Goal: Task Accomplishment & Management: Manage account settings

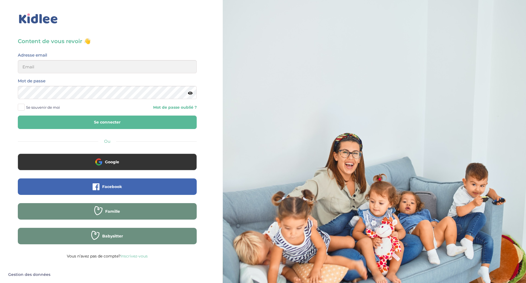
type input "[EMAIL_ADDRESS][DOMAIN_NAME]"
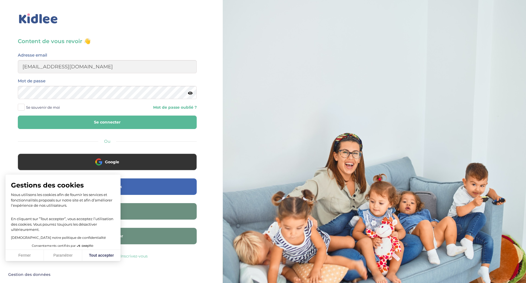
click at [45, 120] on button "Se connecter" at bounding box center [107, 121] width 179 height 13
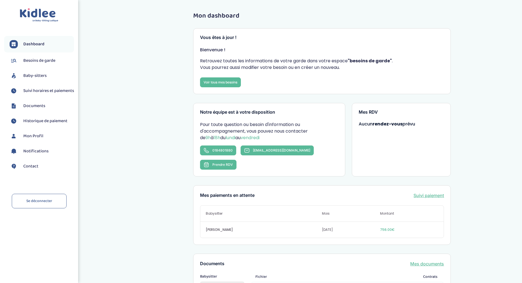
scroll to position [90, 0]
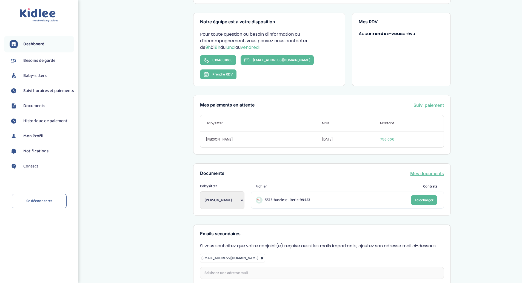
click at [424, 102] on link "Suivi paiement" at bounding box center [429, 105] width 30 height 7
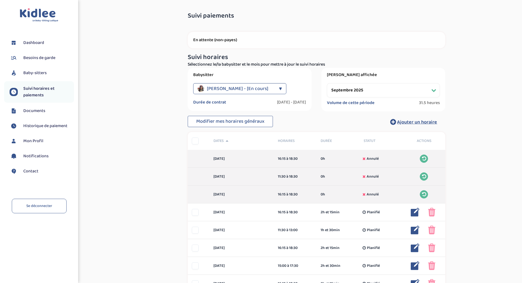
click at [348, 104] on label "Volume de cette période" at bounding box center [351, 102] width 48 height 5
click at [241, 117] on span "Modifier mes horaires généraux" at bounding box center [230, 121] width 68 height 8
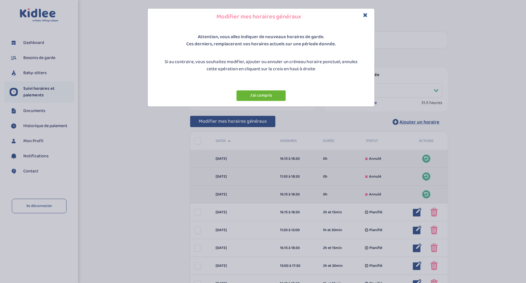
click at [263, 97] on button "J'ai compris" at bounding box center [261, 95] width 49 height 11
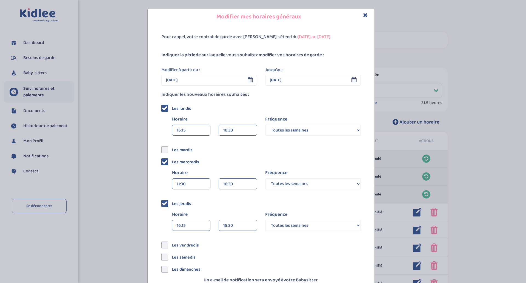
click at [192, 132] on div "16:15" at bounding box center [191, 130] width 29 height 11
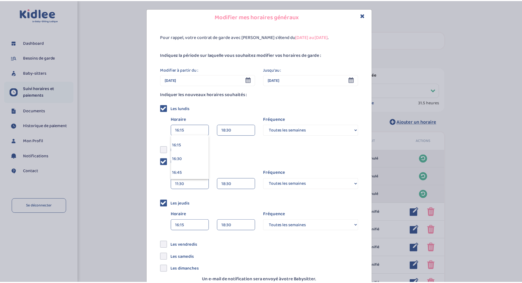
scroll to position [888, 0]
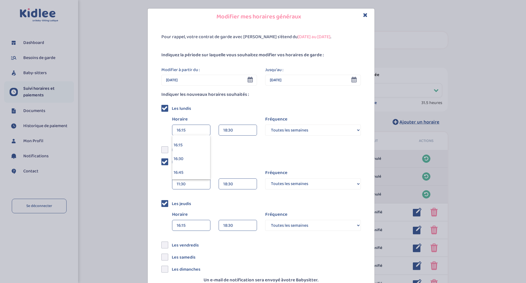
click at [208, 42] on div "Pour rappel, votre contrat de garde avec Kidlee s'étend du 01-09-2025 au 31-07-…" at bounding box center [261, 167] width 227 height 284
click at [364, 14] on icon "Close" at bounding box center [365, 15] width 5 height 6
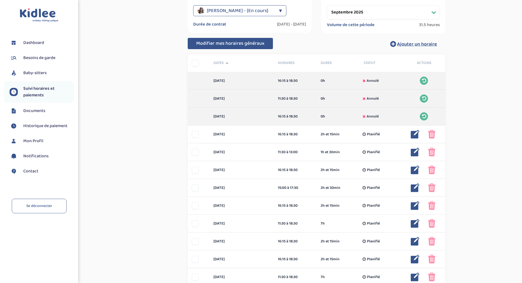
scroll to position [81, 0]
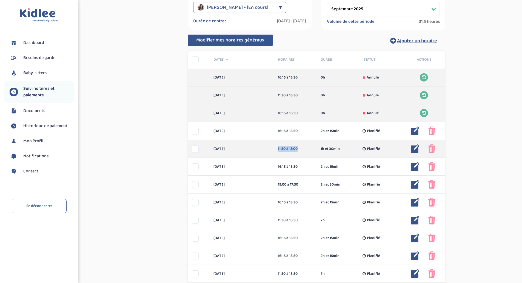
drag, startPoint x: 275, startPoint y: 147, endPoint x: 303, endPoint y: 149, distance: 28.0
click at [303, 149] on div "11:30 à 13:00 1h et 30min Planifié" at bounding box center [295, 149] width 43 height 6
click at [293, 151] on div "11:30 à 13:00" at bounding box center [295, 149] width 35 height 6
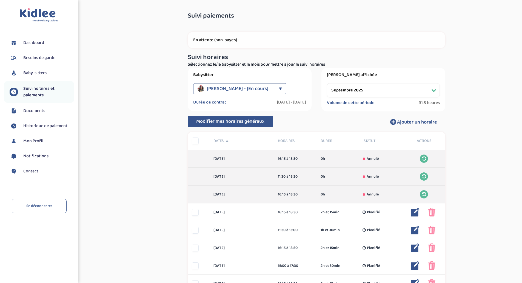
scroll to position [0, 0]
click at [358, 85] on select "Filtrer par mois septembre 2025 octobre 2025 novembre 2025 décembre 2025 janvie…" at bounding box center [383, 90] width 113 height 14
click at [327, 83] on select "Filtrer par mois septembre 2025 octobre 2025 novembre 2025 décembre 2025 janvie…" at bounding box center [383, 90] width 113 height 14
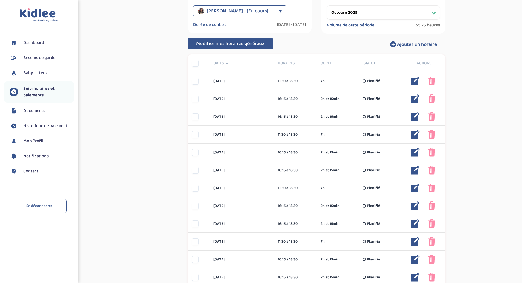
scroll to position [78, 0]
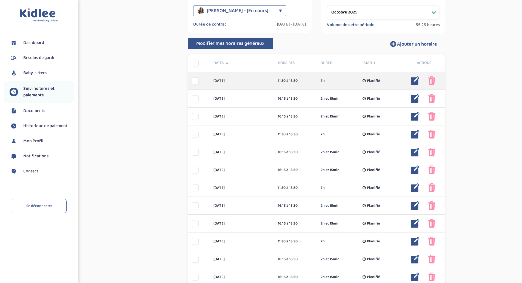
click at [433, 79] on img at bounding box center [431, 80] width 7 height 9
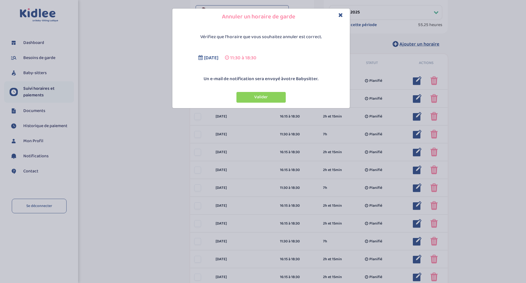
drag, startPoint x: 265, startPoint y: 96, endPoint x: 341, endPoint y: 8, distance: 115.3
click at [341, 8] on div "Annuler un horaire de garde Vérifiez que l'horaire que vous souhaitez annuler e…" at bounding box center [261, 58] width 178 height 100
click at [342, 16] on icon "Close" at bounding box center [341, 15] width 5 height 6
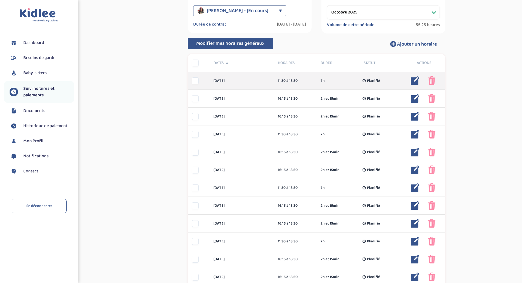
click at [197, 79] on div at bounding box center [195, 80] width 7 height 7
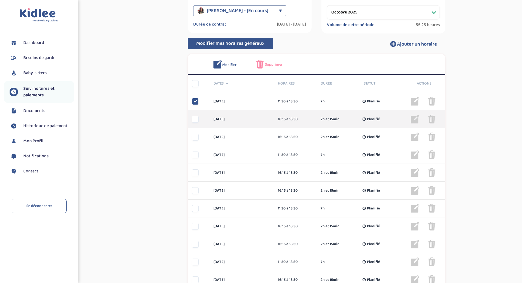
click at [192, 122] on div at bounding box center [198, 119] width 21 height 7
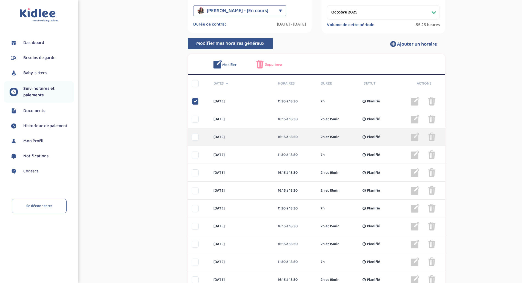
click at [194, 133] on div "lundi 6 oct 16:15 à 18:30 2h et 15min Planifié 2h et 15min Planifié ... Modifie…" at bounding box center [317, 137] width 258 height 18
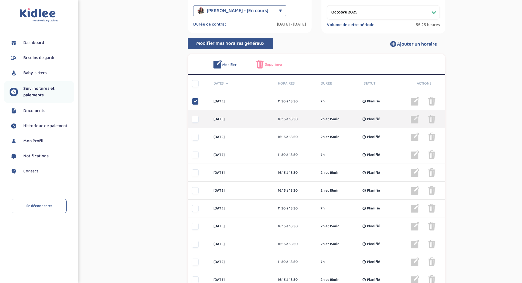
click at [197, 118] on div at bounding box center [195, 119] width 7 height 7
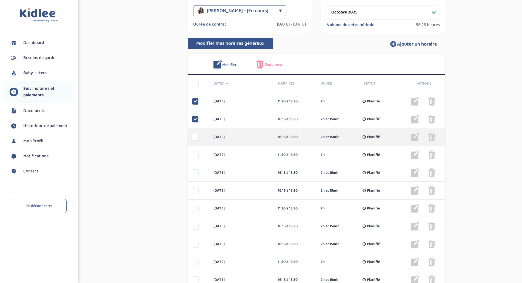
click at [198, 134] on div at bounding box center [195, 137] width 7 height 7
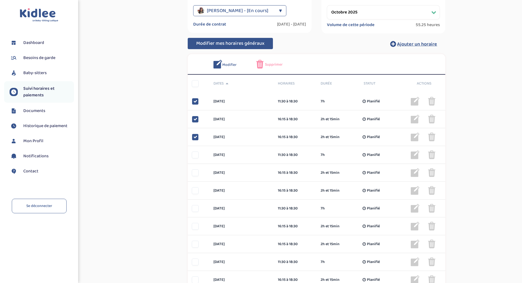
click at [272, 64] on span "Supprimer" at bounding box center [274, 65] width 18 height 6
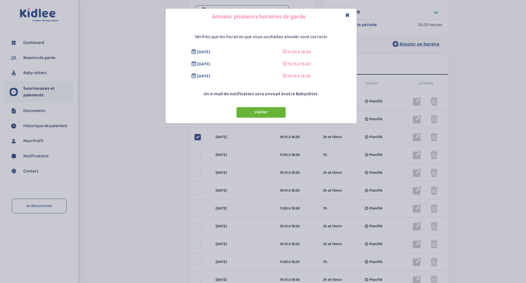
click at [263, 112] on button "Valider" at bounding box center [261, 112] width 49 height 11
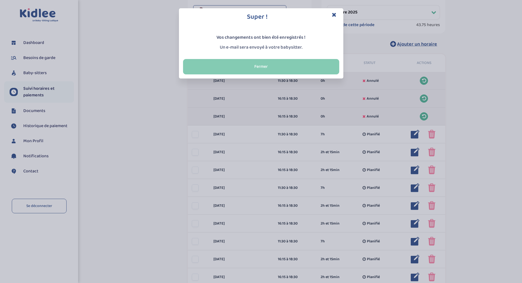
click at [276, 68] on button "Fermer" at bounding box center [261, 66] width 156 height 15
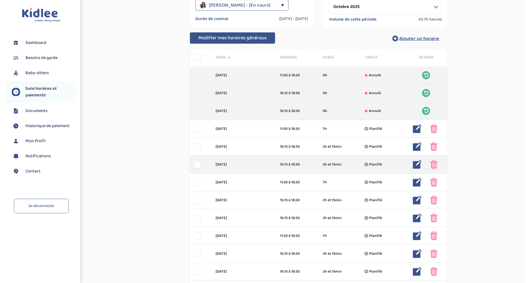
scroll to position [58, 0]
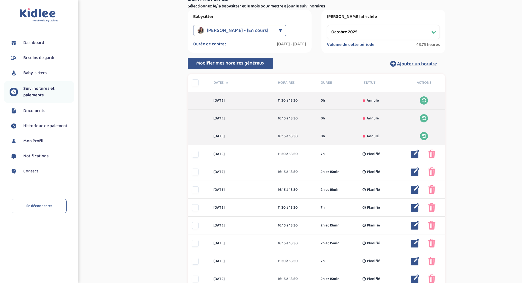
click at [247, 62] on span "Modifier mes horaires généraux" at bounding box center [230, 63] width 68 height 8
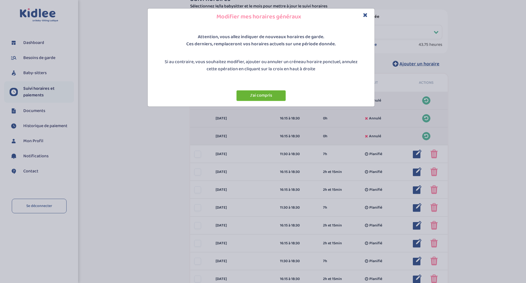
click at [263, 93] on button "J'ai compris" at bounding box center [261, 95] width 49 height 11
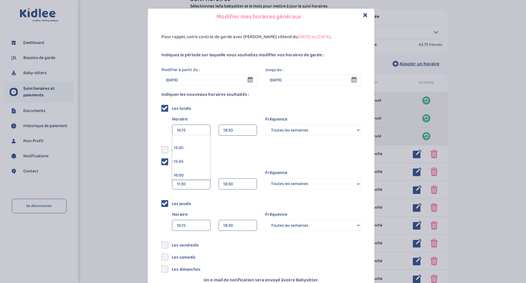
scroll to position [904, 0]
click at [185, 143] on div "16:30" at bounding box center [191, 143] width 38 height 14
click at [195, 221] on div "16:15" at bounding box center [191, 225] width 29 height 11
click at [180, 267] on div "16:30" at bounding box center [191, 271] width 38 height 14
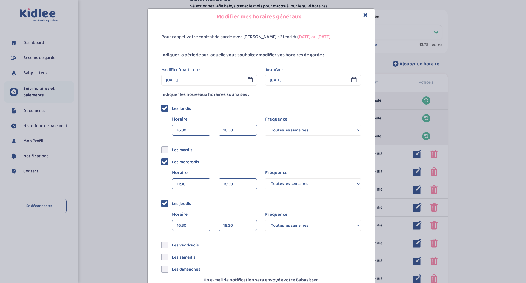
scroll to position [35, 0]
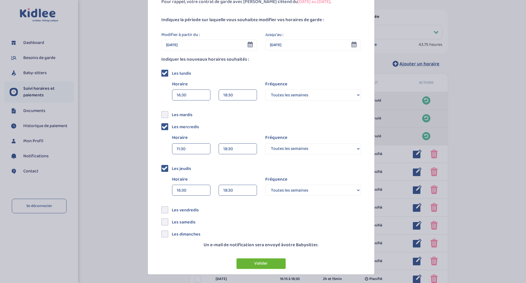
click at [258, 263] on button "Valider" at bounding box center [261, 263] width 49 height 11
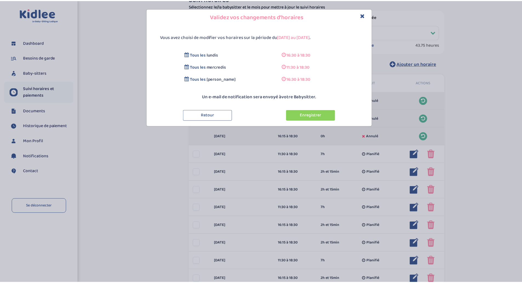
scroll to position [0, 0]
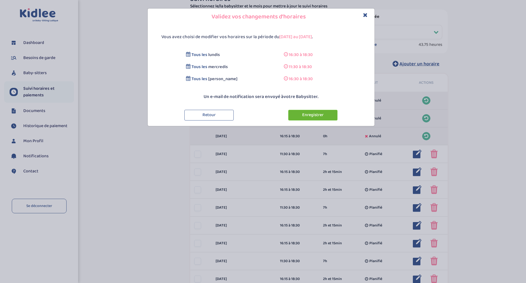
click at [311, 111] on button "Enregistrer" at bounding box center [312, 115] width 49 height 11
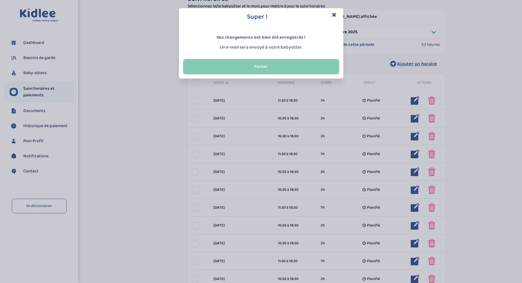
click at [272, 67] on button "Fermer" at bounding box center [261, 66] width 156 height 15
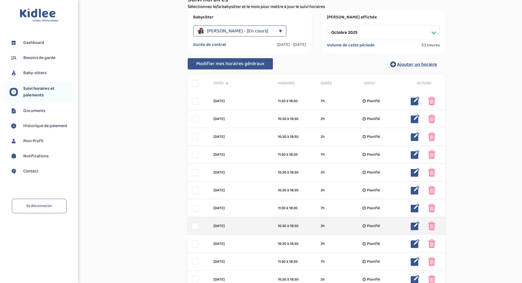
scroll to position [57, 0]
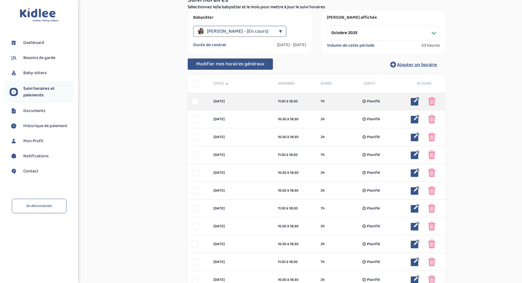
click at [199, 100] on div at bounding box center [195, 101] width 7 height 7
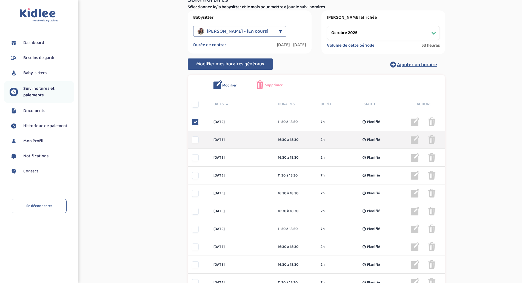
click at [194, 134] on div "jeudi 2 oct 16:30 à 18:30 2h Planifié 2h Planifié ... Modifier Supprimer" at bounding box center [317, 140] width 258 height 18
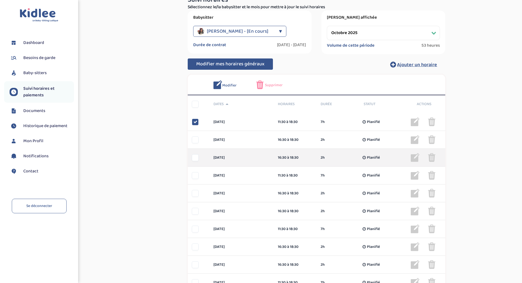
click at [195, 155] on div at bounding box center [195, 157] width 7 height 7
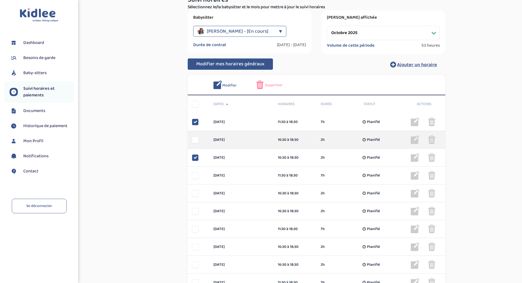
click at [196, 144] on div "jeudi 2 oct 16:30 à 18:30 2h Planifié 2h Planifié ... Modifier Supprimer" at bounding box center [317, 140] width 258 height 18
click at [197, 139] on div at bounding box center [195, 139] width 7 height 7
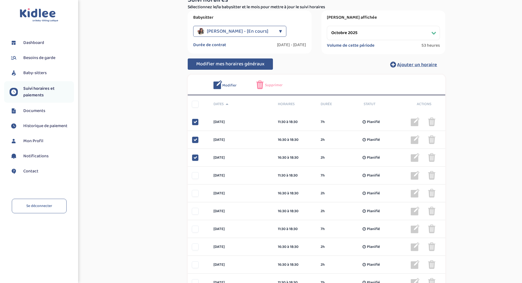
click at [273, 81] on div "Supprimer" at bounding box center [273, 84] width 35 height 9
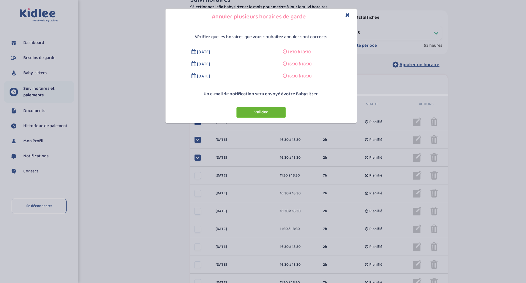
click at [265, 115] on button "Valider" at bounding box center [261, 112] width 49 height 11
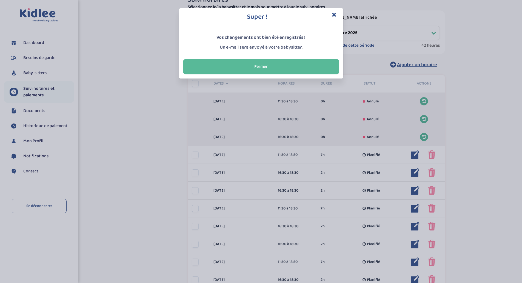
click at [306, 51] on div "Vos changements ont bien été enregistrés ! Un e-mail sera envoyé à votre babysi…" at bounding box center [261, 40] width 164 height 29
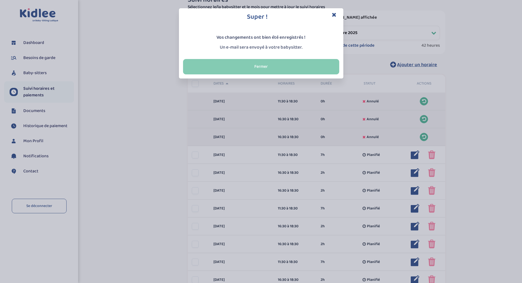
click at [295, 62] on button "Fermer" at bounding box center [261, 66] width 156 height 15
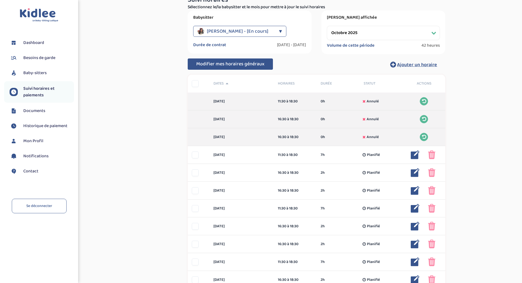
click at [365, 32] on select "Filtrer par mois septembre 2025 octobre 2025 novembre 2025 décembre 2025 janvie…" at bounding box center [383, 33] width 113 height 14
click at [327, 26] on select "Filtrer par mois septembre 2025 octobre 2025 novembre 2025 décembre 2025 janvie…" at bounding box center [383, 33] width 113 height 14
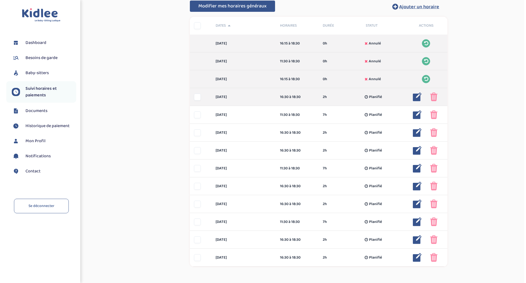
scroll to position [124, 0]
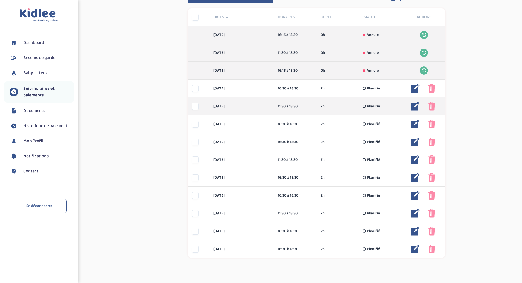
click at [414, 104] on img at bounding box center [415, 106] width 9 height 9
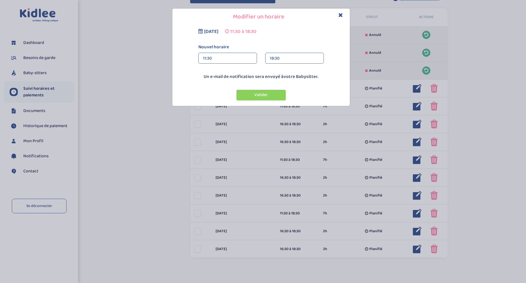
click at [286, 58] on div "18:30" at bounding box center [294, 58] width 49 height 11
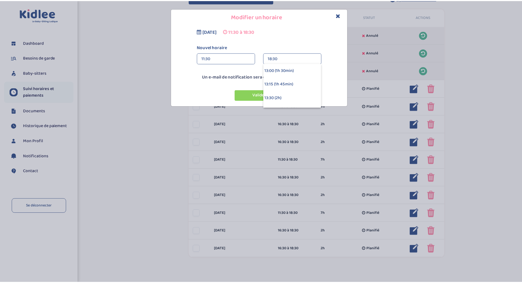
scroll to position [67, 0]
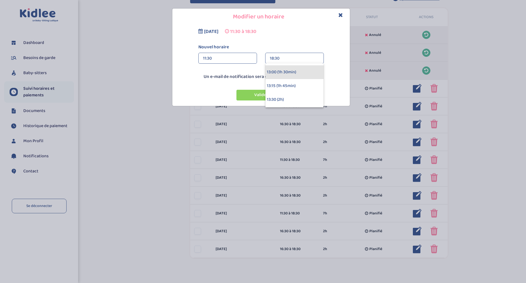
click at [277, 73] on div "13:00 (1h 30min)" at bounding box center [295, 72] width 58 height 14
click at [254, 94] on button "Valider" at bounding box center [261, 95] width 49 height 11
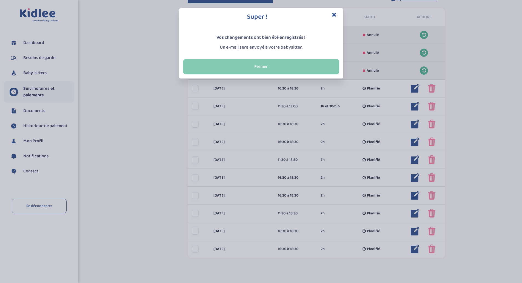
click at [264, 64] on button "Fermer" at bounding box center [261, 66] width 156 height 15
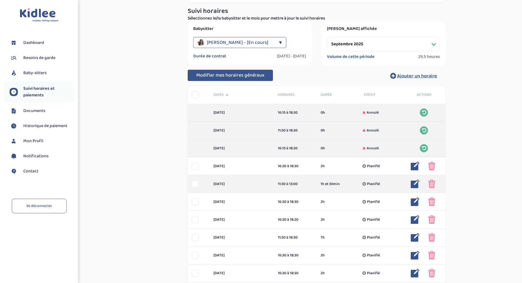
scroll to position [46, 0]
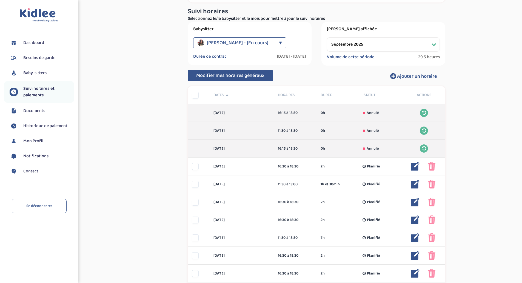
click at [359, 41] on select "Filtrer par mois septembre 2025 octobre 2025 novembre 2025 décembre 2025 janvie…" at bounding box center [383, 44] width 113 height 14
click at [327, 37] on select "Filtrer par mois septembre 2025 octobre 2025 novembre 2025 décembre 2025 janvie…" at bounding box center [383, 44] width 113 height 14
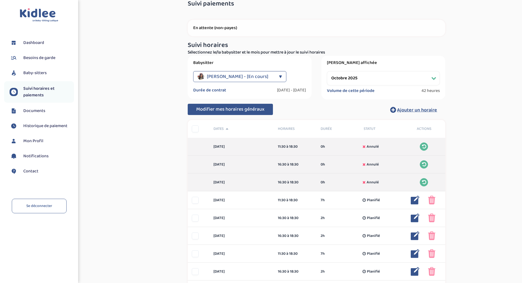
scroll to position [10, 0]
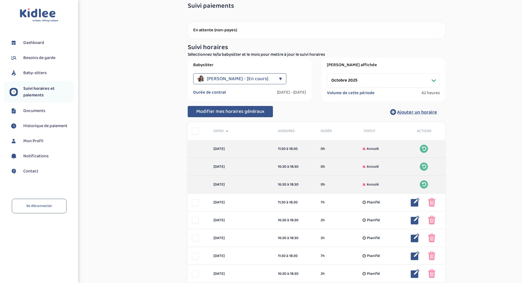
click at [339, 77] on select "Filtrer par mois septembre 2025 octobre 2025 novembre 2025 décembre 2025 janvie…" at bounding box center [383, 80] width 113 height 14
click at [327, 73] on select "Filtrer par mois septembre 2025 octobre 2025 novembre 2025 décembre 2025 janvie…" at bounding box center [383, 80] width 113 height 14
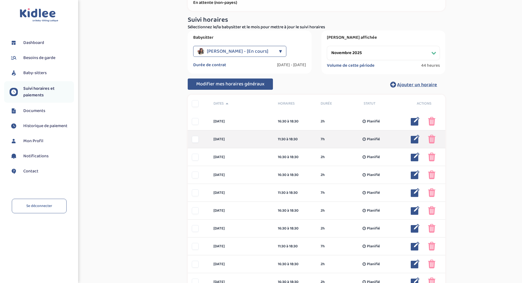
scroll to position [37, 0]
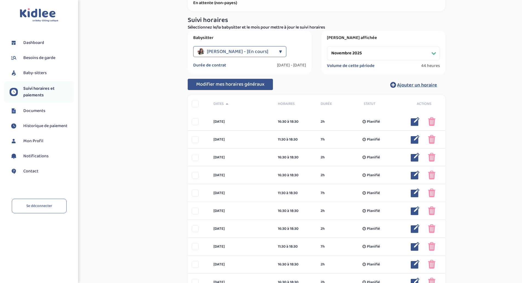
click at [349, 49] on select "Filtrer par mois septembre 2025 octobre 2025 novembre 2025 décembre 2025 janvie…" at bounding box center [383, 53] width 113 height 14
select select "décembre 2025"
click at [327, 46] on select "Filtrer par mois septembre 2025 octobre 2025 novembre 2025 décembre 2025 janvie…" at bounding box center [383, 53] width 113 height 14
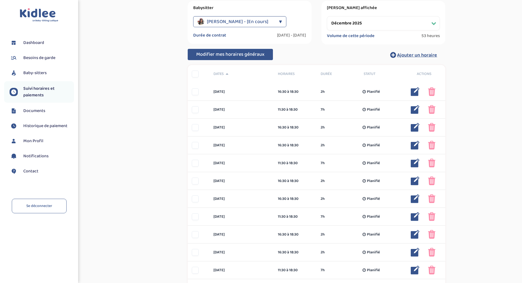
scroll to position [0, 0]
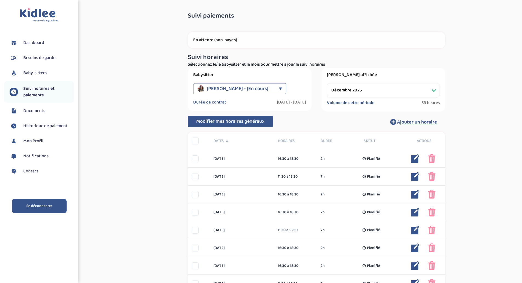
click at [48, 199] on link "Se déconnecter" at bounding box center [39, 205] width 55 height 15
